Goal: Task Accomplishment & Management: Complete application form

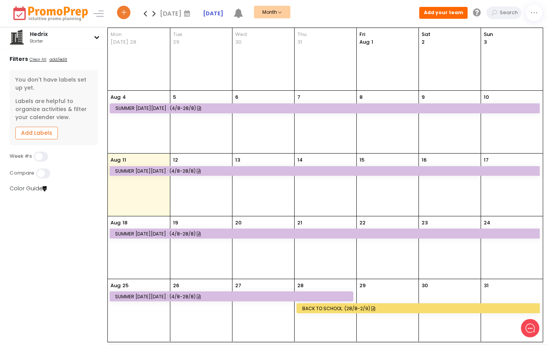
click at [85, 31] on div "Hedrix starter" at bounding box center [53, 37] width 89 height 15
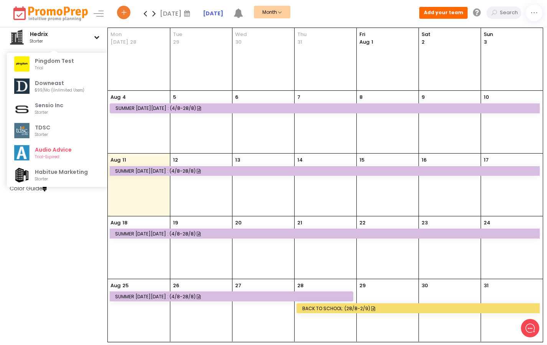
click at [71, 61] on span "Pingdom Test" at bounding box center [66, 61] width 62 height 8
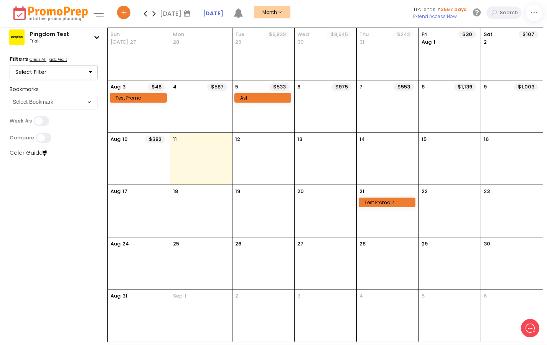
click at [264, 123] on div "5 $533 asf" at bounding box center [263, 107] width 62 height 52
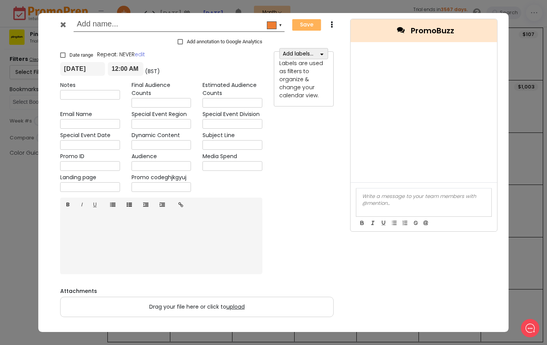
click at [178, 41] on span at bounding box center [180, 41] width 5 height 5
click at [178, 41] on input "Add annotation to Google Analytics" at bounding box center [178, 41] width 0 height 0
checkbox input "true"
click at [61, 24] on icon at bounding box center [63, 25] width 6 height 8
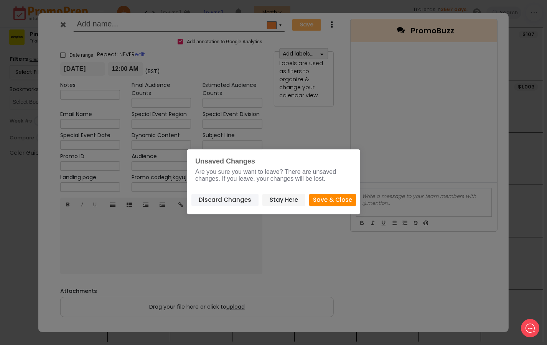
click at [232, 194] on button "Discard Changes" at bounding box center [224, 200] width 67 height 13
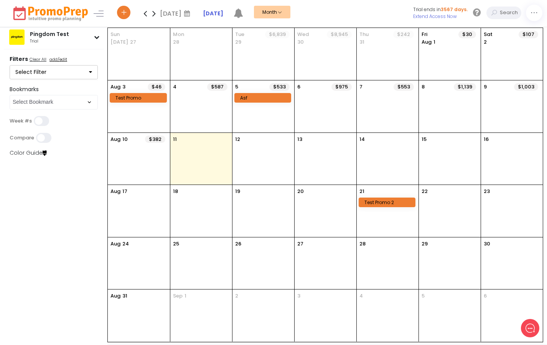
click at [249, 95] on div "asf" at bounding box center [264, 98] width 48 height 6
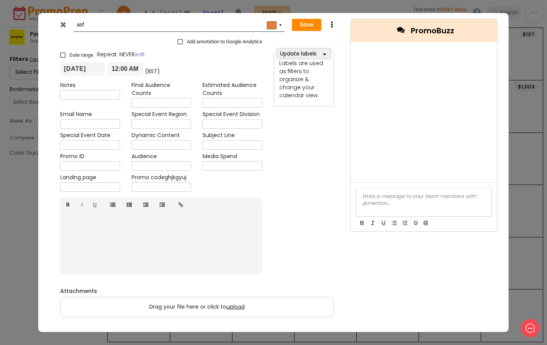
click at [197, 41] on span "Add annotation to Google Analytics" at bounding box center [225, 41] width 76 height 5
click at [178, 41] on input "Add annotation to Google Analytics" at bounding box center [178, 41] width 0 height 0
checkbox input "true"
click at [62, 25] on icon at bounding box center [63, 25] width 6 height 8
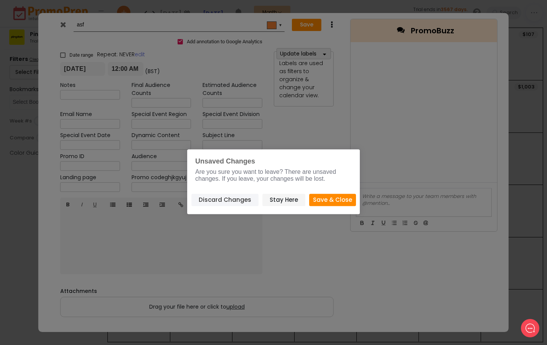
click at [232, 195] on button "Discard Changes" at bounding box center [224, 200] width 67 height 13
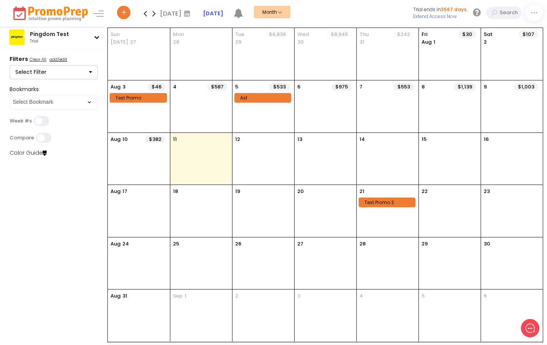
click at [59, 62] on u "add/edit" at bounding box center [58, 59] width 18 height 6
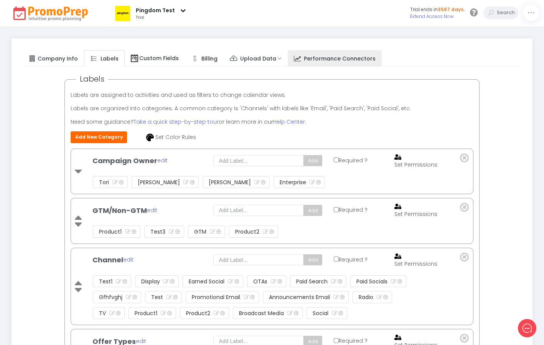
click at [304, 57] on span "Performance Connectors" at bounding box center [340, 58] width 72 height 8
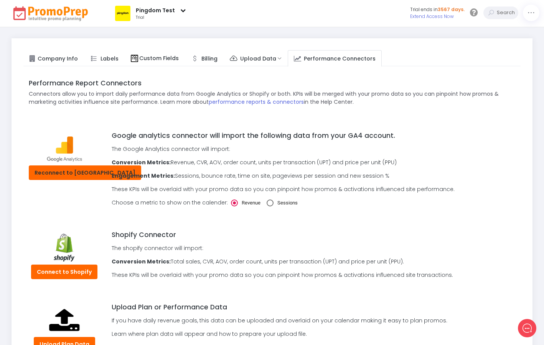
click at [78, 175] on button "Reconnect to [GEOGRAPHIC_DATA]" at bounding box center [85, 173] width 112 height 15
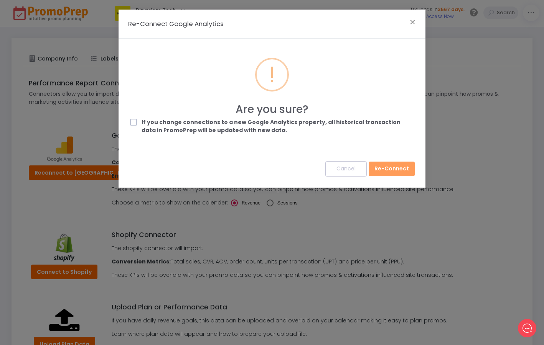
click at [159, 118] on div "! Are you sure? If you change connections to a new Google Analytics property, a…" at bounding box center [272, 98] width 284 height 81
click at [135, 121] on span at bounding box center [133, 122] width 7 height 7
click at [141, 121] on input "If you change connections to a new Google Analytics property, all historical tr…" at bounding box center [143, 120] width 5 height 5
checkbox input "true"
click at [390, 168] on button "Re-Connect" at bounding box center [391, 169] width 46 height 15
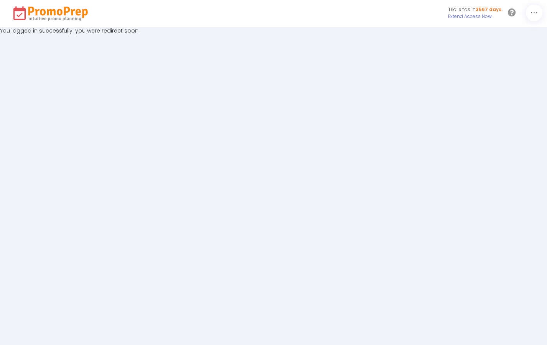
select select "187: [GEOGRAPHIC_DATA]"
select select "38: [GEOGRAPHIC_DATA]/[GEOGRAPHIC_DATA]"
select select "1: 0"
select select "1: mmddyy"
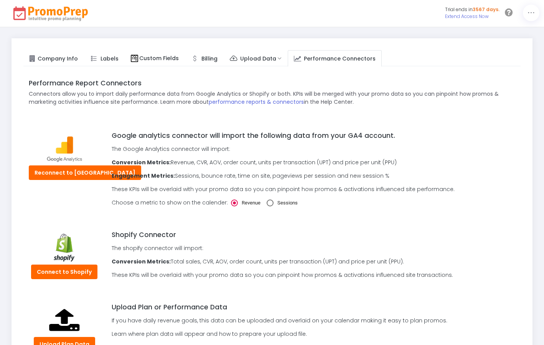
select select "1: accounts/115506401"
select select "1: properties/249493489"
select select "1: 249493489"
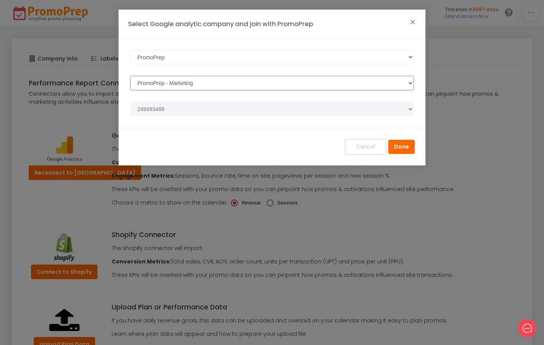
click at [168, 83] on select "Select Property PromoPrep - Marketing ArchivedBrands GA4 - PromoPrep App" at bounding box center [272, 83] width 284 height 15
click at [398, 144] on button "Done" at bounding box center [401, 147] width 26 height 15
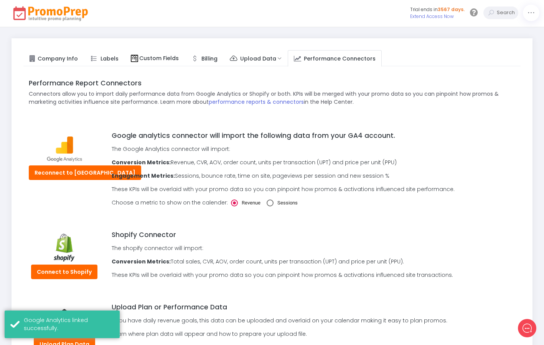
click at [43, 13] on img at bounding box center [51, 13] width 79 height 17
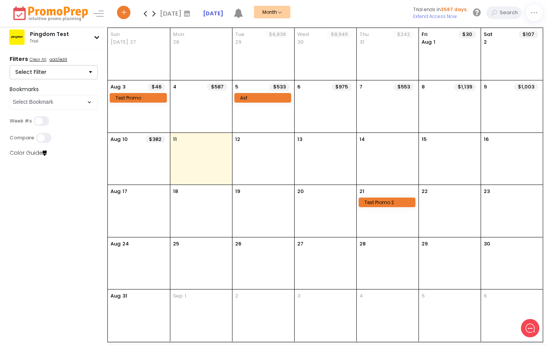
click at [58, 61] on u "add/edit" at bounding box center [58, 59] width 18 height 6
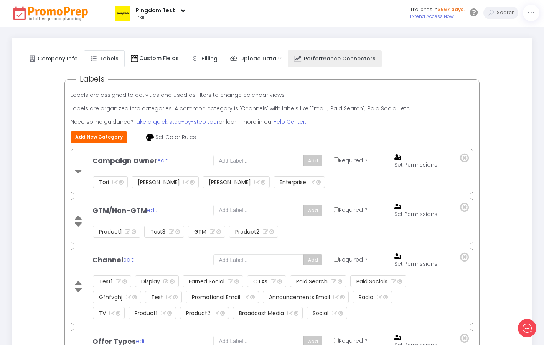
click at [314, 60] on span "Performance Connectors" at bounding box center [340, 58] width 72 height 8
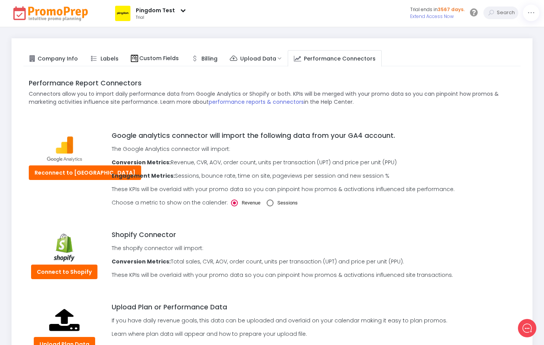
click at [266, 204] on label "Sessions" at bounding box center [281, 203] width 31 height 7
click at [266, 200] on input "Sessions" at bounding box center [266, 200] width 0 height 0
radio input "true"
click at [64, 12] on img at bounding box center [51, 13] width 79 height 17
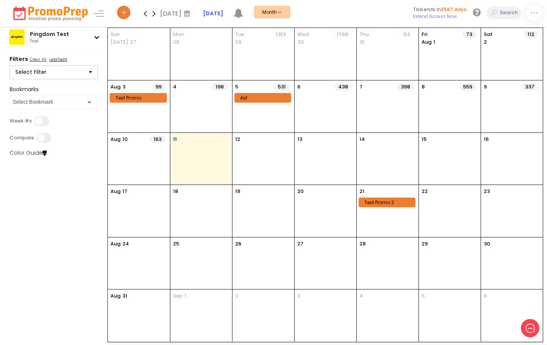
click at [263, 98] on div "asf" at bounding box center [264, 98] width 48 height 6
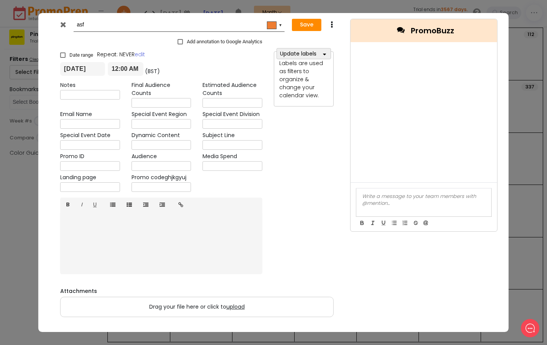
click at [178, 40] on span at bounding box center [180, 41] width 5 height 5
click at [178, 41] on input "Add annotation to Google Analytics" at bounding box center [178, 41] width 0 height 0
click at [301, 27] on button "Save" at bounding box center [307, 25] width 30 height 12
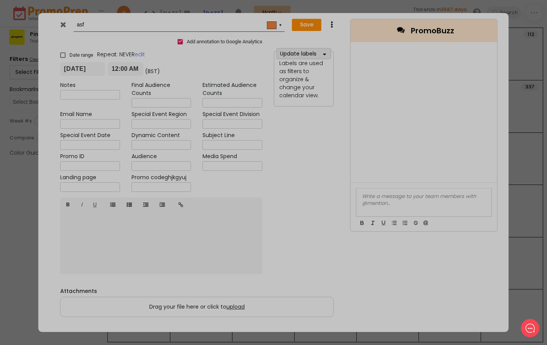
checkbox input "false"
type input "[DATE]"
type input "00:00"
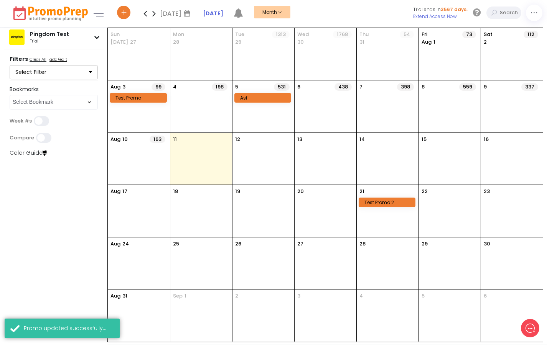
click at [263, 97] on div "asf" at bounding box center [264, 98] width 48 height 6
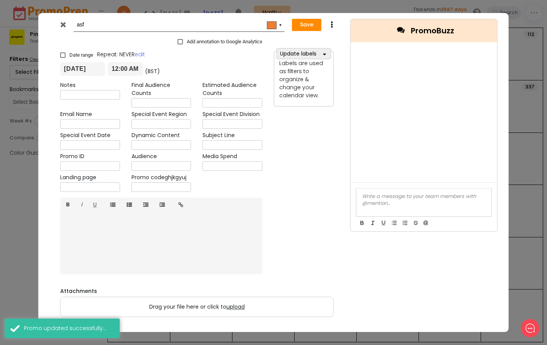
click at [61, 24] on icon at bounding box center [63, 25] width 6 height 8
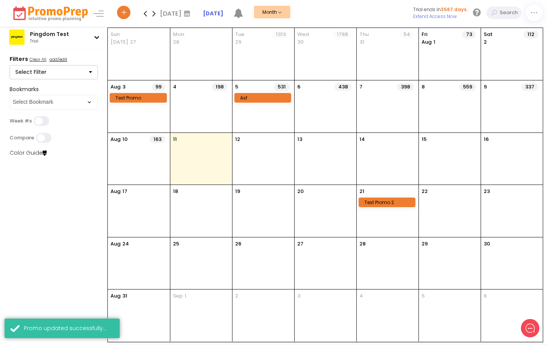
click at [38, 230] on div "Pingdom Test trial Pingdom Test trial Downeast $99/mo (Unlimited users) Sensio …" at bounding box center [54, 187] width 108 height 318
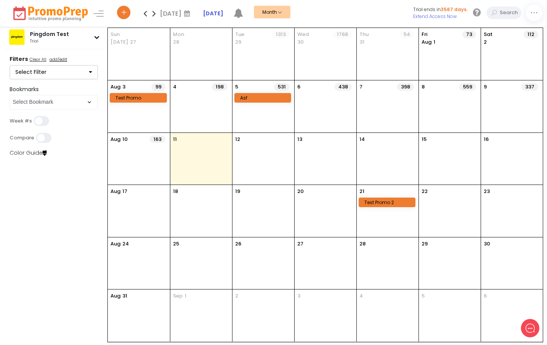
click at [250, 96] on div "asf" at bounding box center [264, 98] width 48 height 6
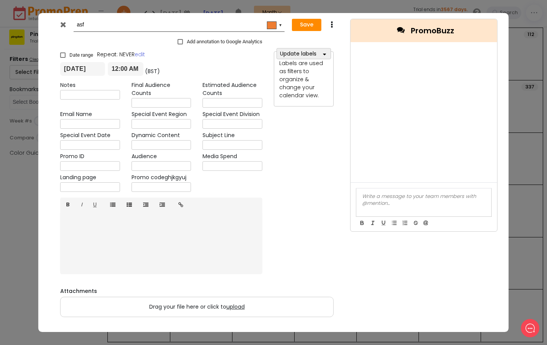
click at [202, 68] on div "[DATE] 12:00 AM (BST) [DATE] 11:59 PM (BST)" at bounding box center [161, 69] width 214 height 14
click at [63, 24] on icon at bounding box center [63, 25] width 6 height 8
